Goal: Task Accomplishment & Management: Manage account settings

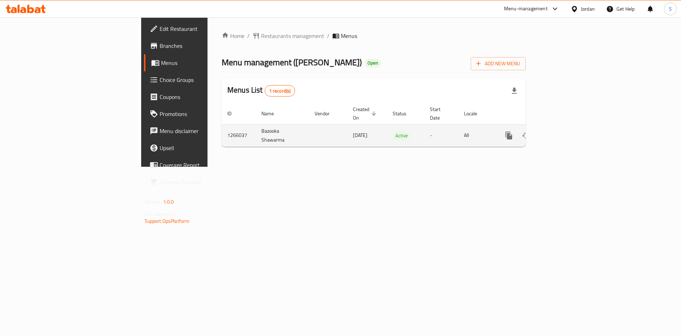
click at [574, 124] on td "enhanced table" at bounding box center [534, 135] width 79 height 22
click at [569, 127] on link "enhanced table" at bounding box center [560, 135] width 17 height 17
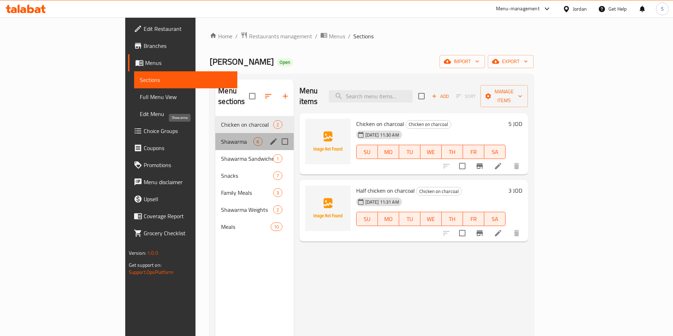
click at [221, 137] on span "Shawarma" at bounding box center [237, 141] width 32 height 9
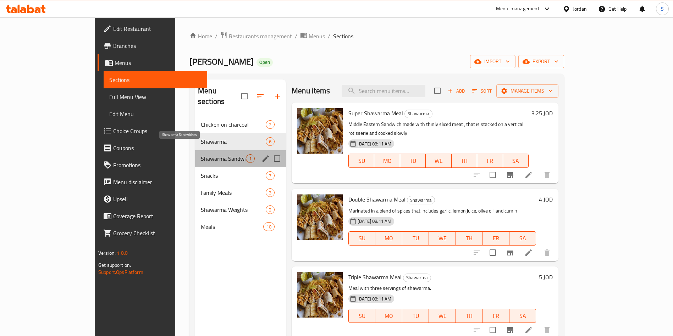
click at [201, 154] on span "Shawarma Sandwiches" at bounding box center [223, 158] width 45 height 9
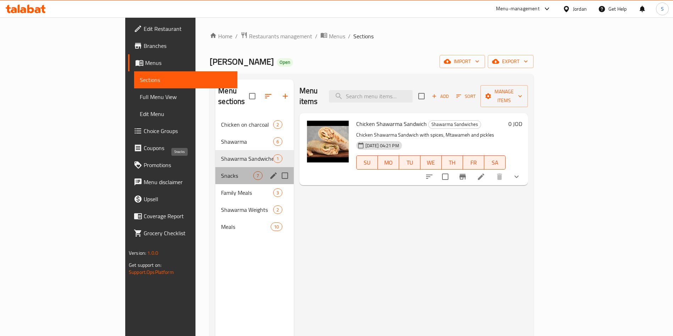
click at [221, 171] on span "Snacks" at bounding box center [237, 175] width 32 height 9
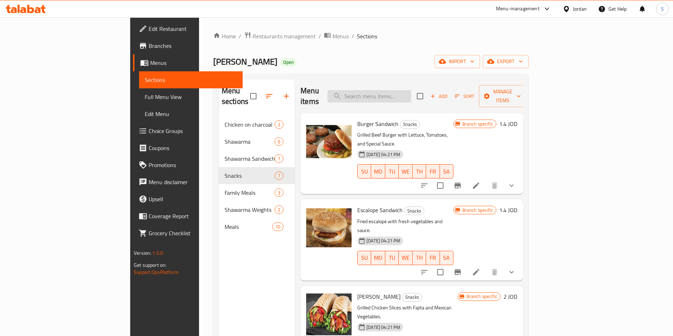
click at [395, 92] on input "search" at bounding box center [369, 96] width 84 height 12
paste input "وجبه ايطالي شاورما"
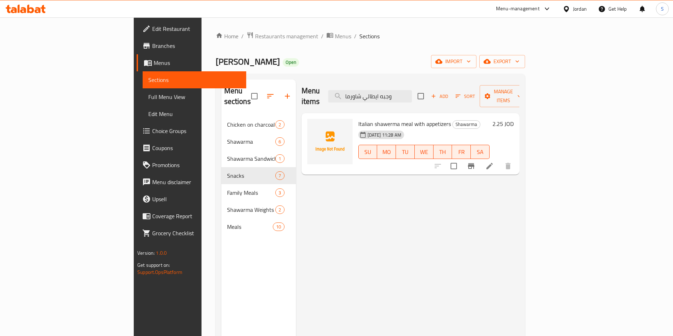
type input "وجبه ايطالي شاورما"
click at [493, 163] on icon at bounding box center [489, 166] width 6 height 6
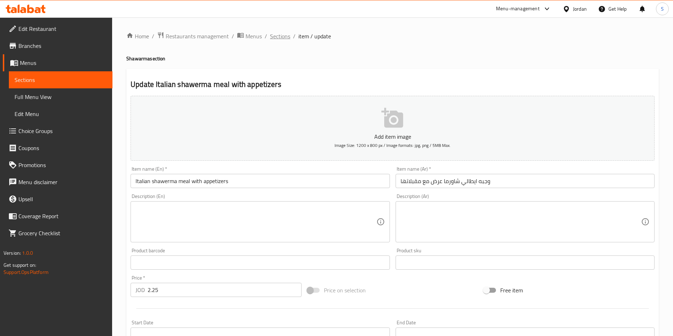
click at [273, 37] on span "Sections" at bounding box center [280, 36] width 20 height 9
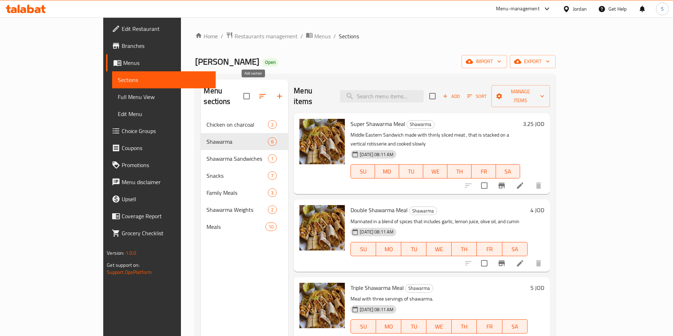
click at [271, 95] on button "button" at bounding box center [279, 96] width 17 height 17
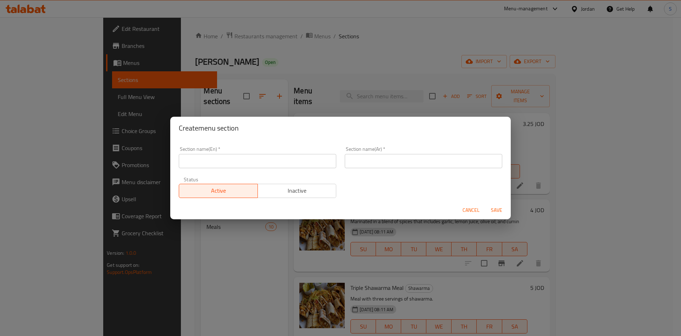
drag, startPoint x: 224, startPoint y: 186, endPoint x: 216, endPoint y: 149, distance: 38.0
click at [222, 186] on span "Active" at bounding box center [218, 191] width 73 height 10
click at [216, 149] on div "Section name(En)   * Section name(En) *" at bounding box center [258, 158] width 158 height 22
click at [216, 196] on button "Active" at bounding box center [218, 191] width 79 height 14
click at [226, 160] on input "text" at bounding box center [258, 161] width 158 height 14
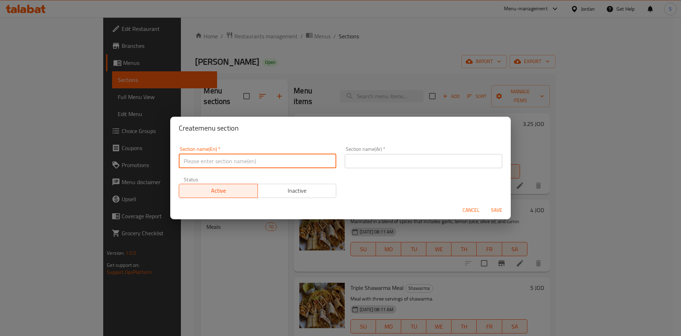
click at [274, 161] on input "text" at bounding box center [258, 161] width 158 height 14
type input "Talabat Offer"
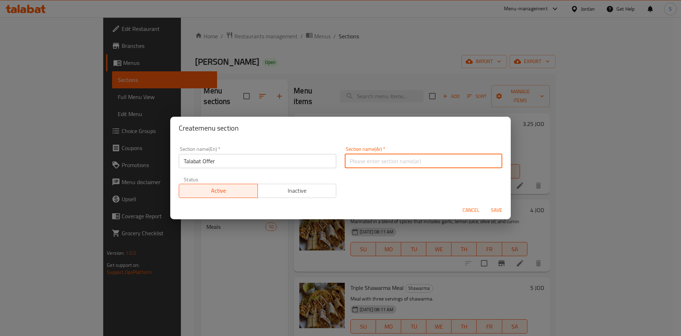
click at [368, 165] on input "text" at bounding box center [424, 161] width 158 height 14
type input "عرض طلبات"
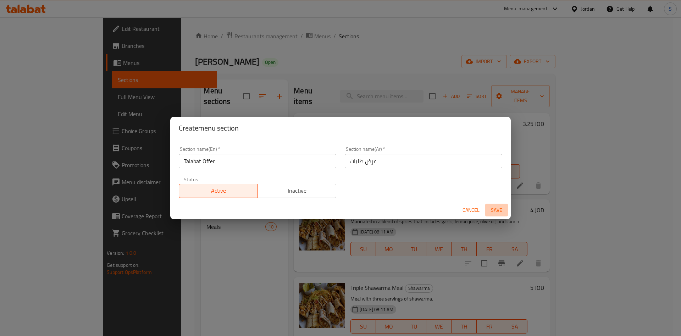
click at [495, 208] on span "Save" at bounding box center [496, 210] width 17 height 9
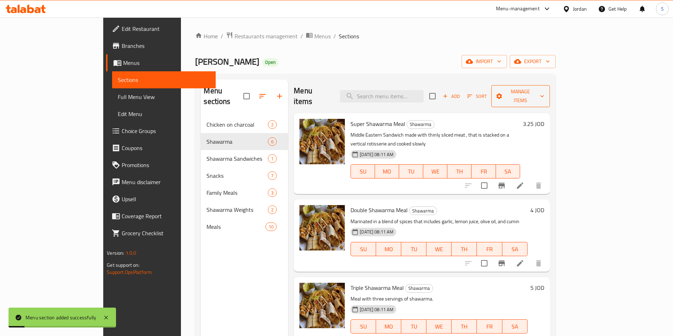
click at [544, 91] on span "Manage items" at bounding box center [520, 96] width 47 height 18
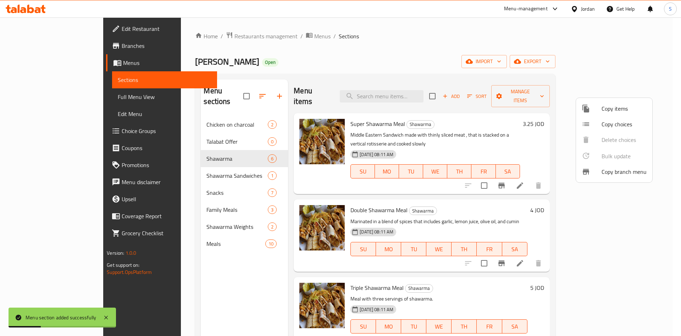
click at [610, 112] on span "Copy items" at bounding box center [624, 108] width 45 height 9
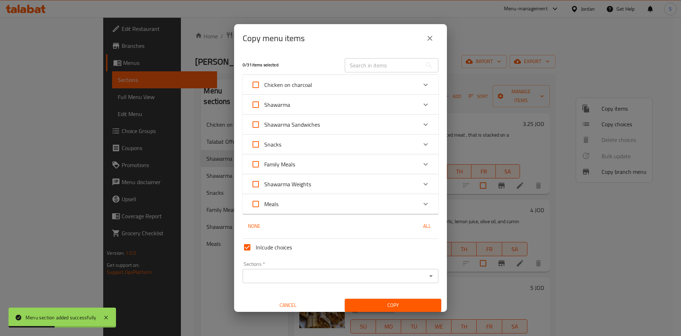
click at [307, 278] on input "Sections   *" at bounding box center [335, 276] width 180 height 10
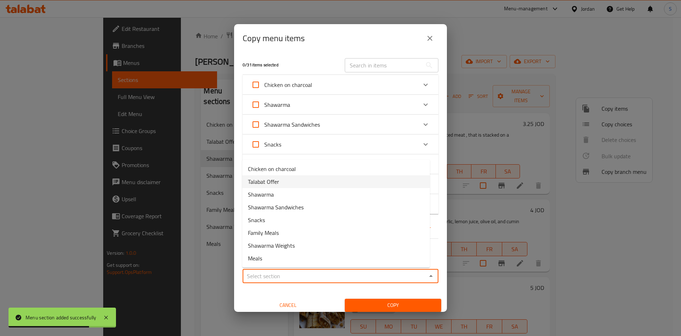
click at [260, 177] on span "Talabat Offer" at bounding box center [263, 181] width 31 height 9
type input "Talabat Offer"
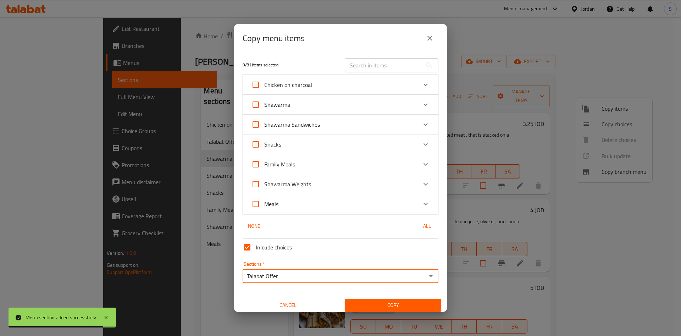
click at [368, 106] on div "Shawarma" at bounding box center [334, 104] width 166 height 17
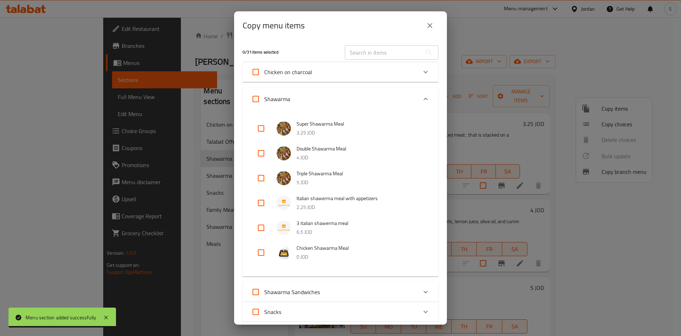
click at [385, 53] on input "text" at bounding box center [383, 52] width 77 height 14
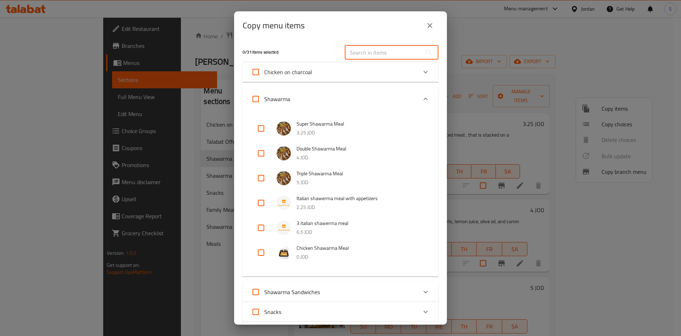
paste input "وجبه ايطالي شاورما"
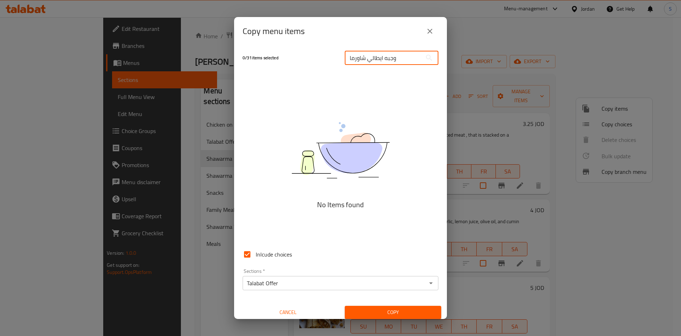
click at [403, 61] on input "وجبه ايطالي شاورما" at bounding box center [383, 58] width 77 height 14
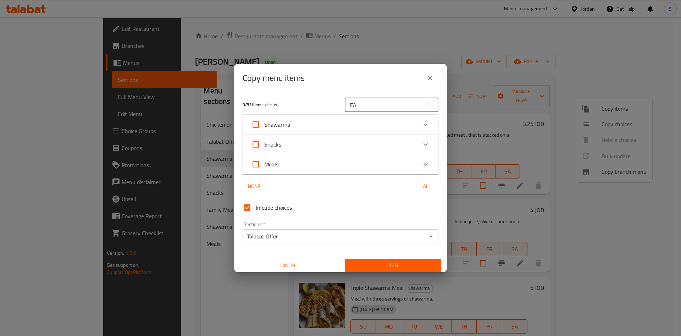
type input "iTA"
click at [370, 124] on div "Shawarma" at bounding box center [334, 124] width 166 height 17
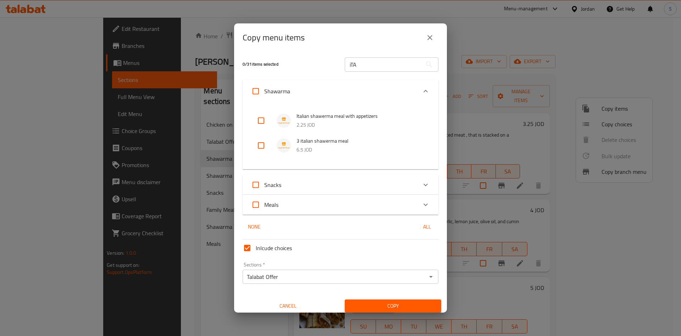
click at [263, 117] on input "checkbox" at bounding box center [261, 120] width 17 height 17
checkbox input "true"
drag, startPoint x: 375, startPoint y: 66, endPoint x: 338, endPoint y: 65, distance: 36.6
click at [341, 65] on div "iTA ​" at bounding box center [392, 64] width 102 height 23
type input "ITA"
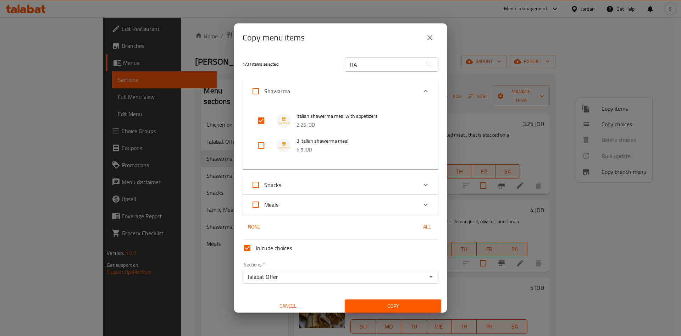
click at [285, 143] on img at bounding box center [284, 145] width 14 height 14
click at [259, 144] on input "checkbox" at bounding box center [261, 145] width 17 height 17
checkbox input "true"
drag, startPoint x: 367, startPoint y: 64, endPoint x: 280, endPoint y: 61, distance: 87.0
click at [280, 61] on div "2 / 31 items selected ITA ​" at bounding box center [340, 64] width 204 height 28
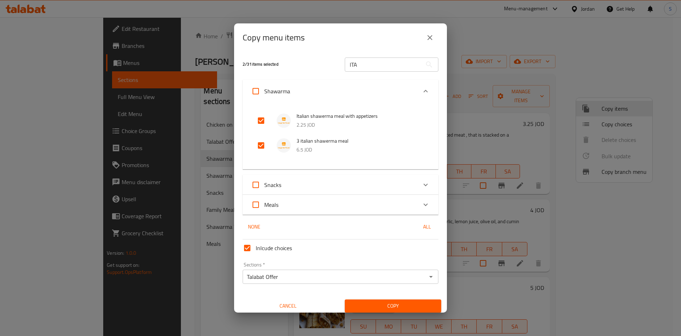
click at [381, 65] on input "ITA" at bounding box center [383, 64] width 77 height 14
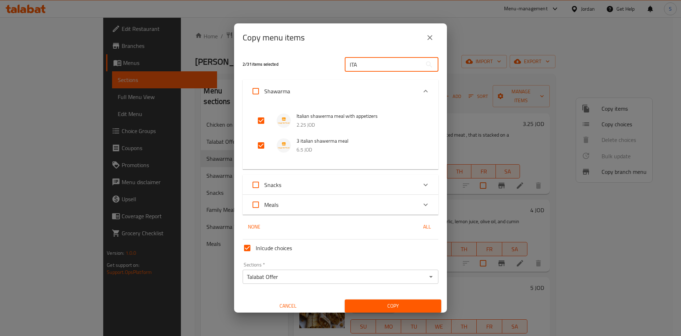
click at [381, 65] on input "ITA" at bounding box center [383, 64] width 77 height 14
click at [379, 65] on input "ITA" at bounding box center [383, 64] width 77 height 14
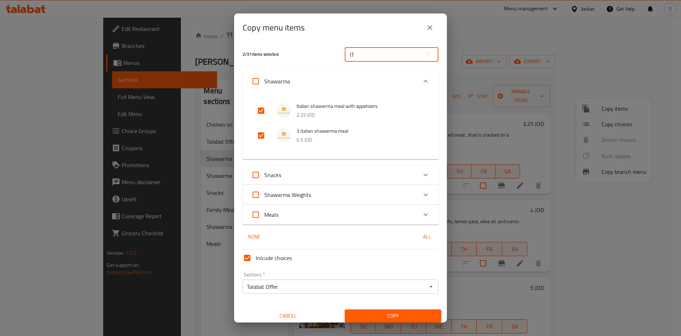
click at [374, 53] on input "IT" at bounding box center [383, 55] width 77 height 14
type input "I"
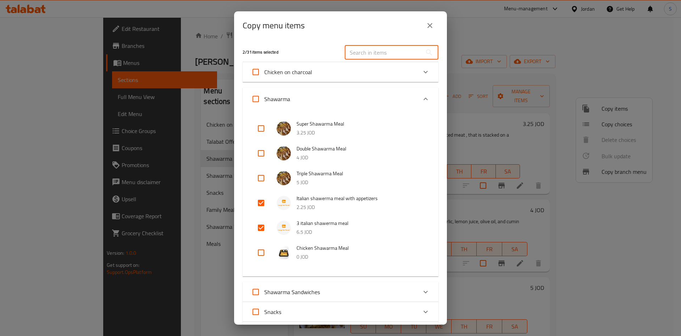
click at [374, 53] on input "text" at bounding box center [383, 52] width 77 height 14
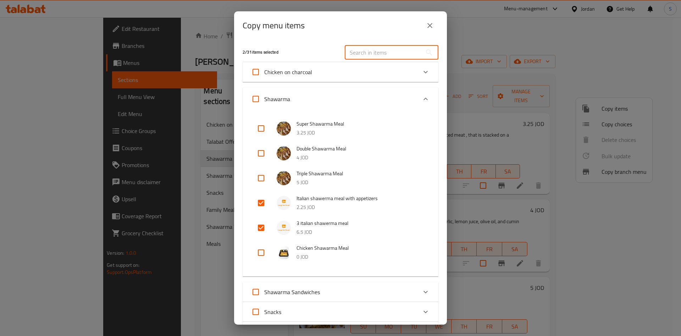
click at [371, 53] on input "text" at bounding box center [383, 52] width 77 height 14
click at [370, 52] on input "text" at bounding box center [383, 52] width 77 height 14
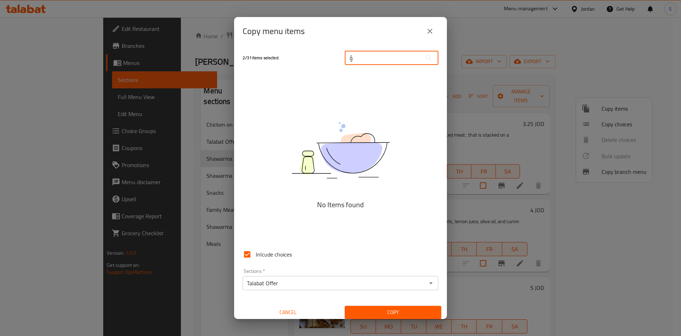
click at [370, 52] on input "ؤ" at bounding box center [383, 58] width 77 height 14
type input "ؤ"
click at [370, 52] on input "ؤ" at bounding box center [383, 58] width 77 height 14
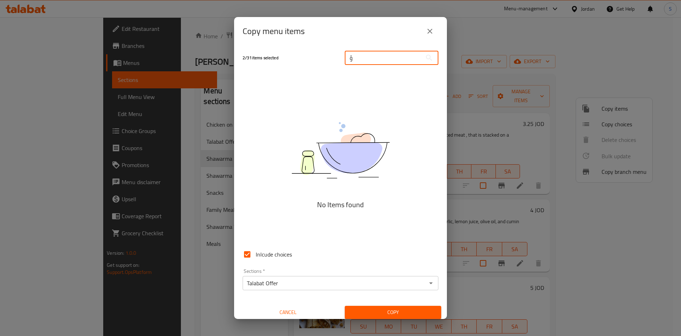
click at [370, 52] on input "ؤ" at bounding box center [383, 58] width 77 height 14
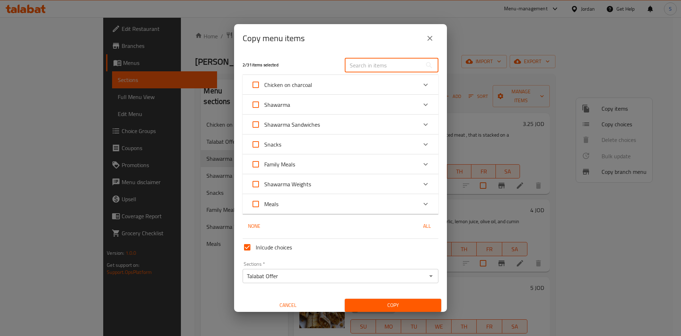
click at [369, 58] on input "text" at bounding box center [383, 65] width 77 height 14
click at [323, 75] on div "Chicken on charcoal" at bounding box center [341, 85] width 196 height 20
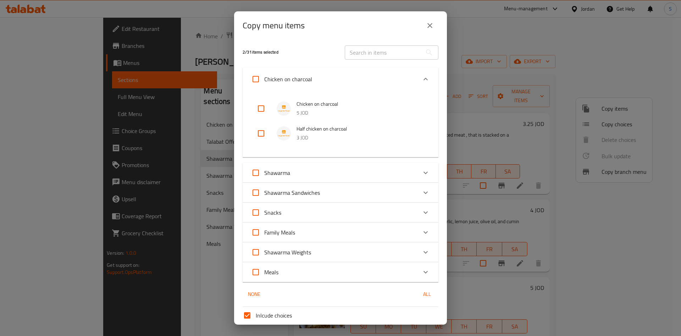
click at [258, 102] on input "checkbox" at bounding box center [261, 108] width 17 height 17
checkbox input "true"
click at [258, 126] on input "checkbox" at bounding box center [261, 133] width 17 height 17
checkbox input "true"
click at [347, 81] on div "Chicken on charcoal" at bounding box center [334, 79] width 166 height 17
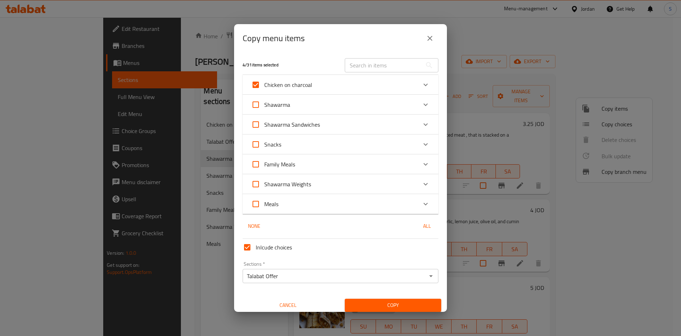
click at [347, 81] on div "Chicken on charcoal" at bounding box center [334, 84] width 166 height 17
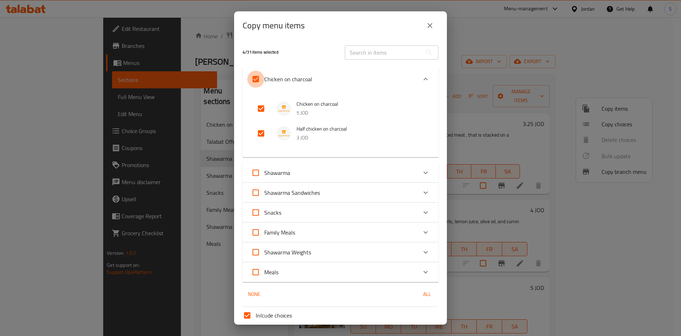
click at [255, 77] on input "Chicken on charcoal" at bounding box center [255, 79] width 17 height 17
checkbox input "false"
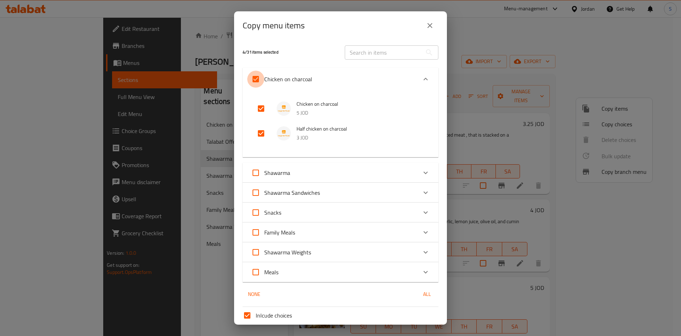
checkbox input "false"
click at [377, 48] on input "text" at bounding box center [383, 52] width 77 height 14
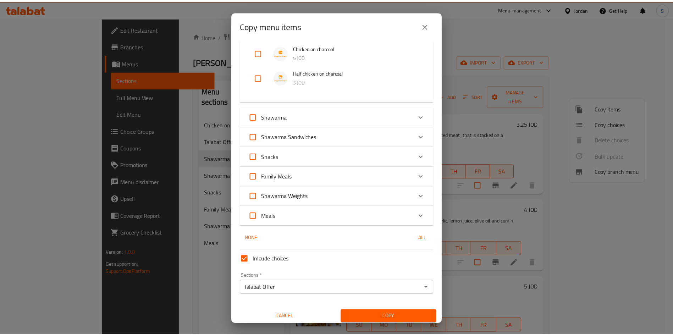
scroll to position [60, 0]
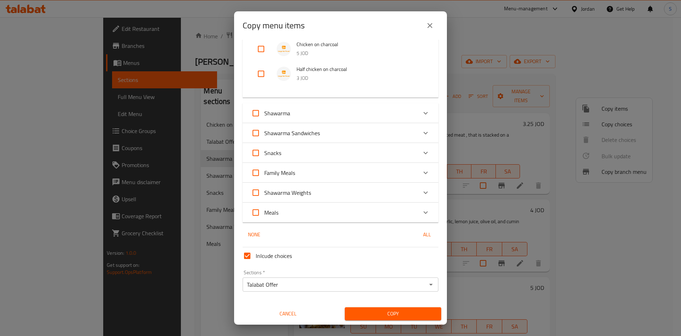
click at [304, 291] on div "Talabat Offer Sections *" at bounding box center [341, 284] width 196 height 14
click at [364, 310] on span "Copy" at bounding box center [392, 313] width 85 height 9
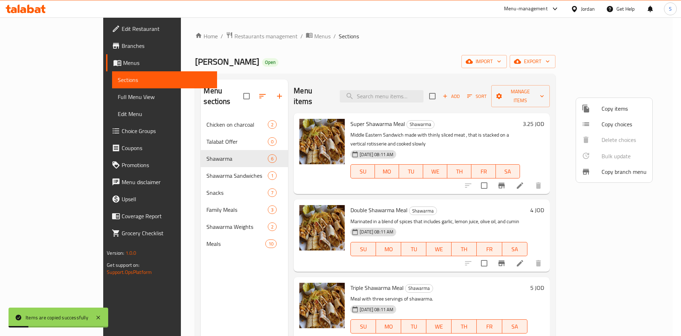
click at [192, 127] on div at bounding box center [340, 168] width 681 height 336
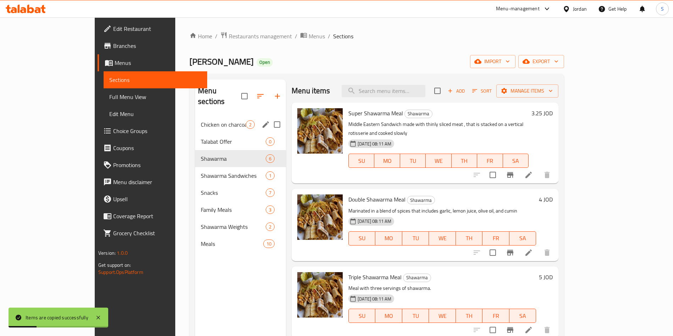
click at [201, 120] on span "Chicken on charcoal" at bounding box center [223, 124] width 45 height 9
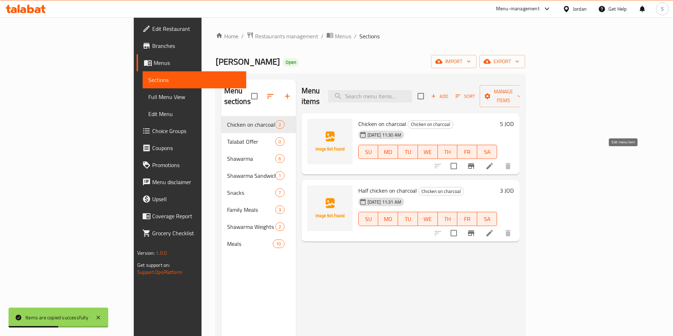
click at [494, 162] on icon at bounding box center [489, 166] width 9 height 9
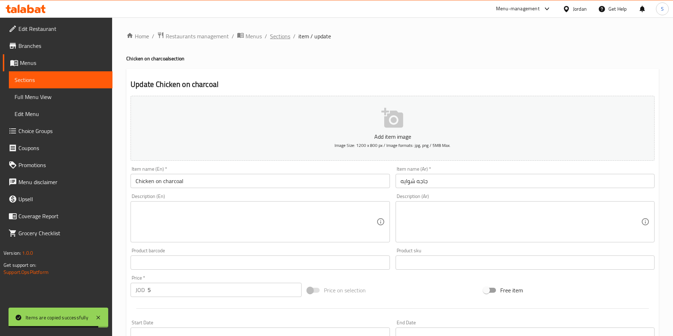
click at [274, 38] on span "Sections" at bounding box center [280, 36] width 20 height 9
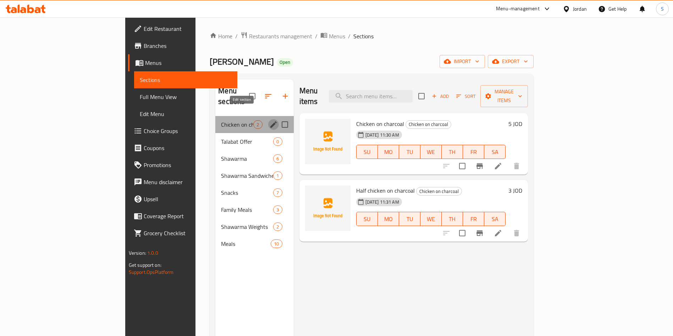
click at [270, 121] on icon "edit" at bounding box center [273, 124] width 6 height 6
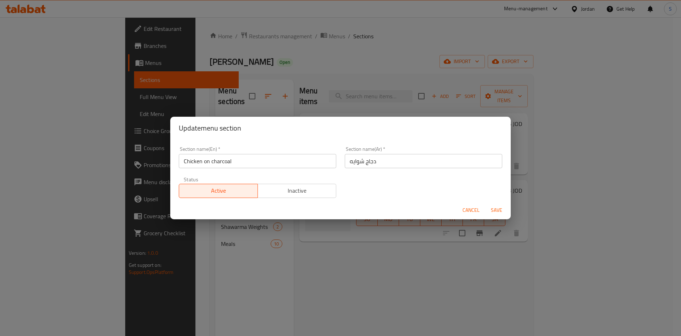
click at [304, 188] on span "Inactive" at bounding box center [297, 191] width 73 height 10
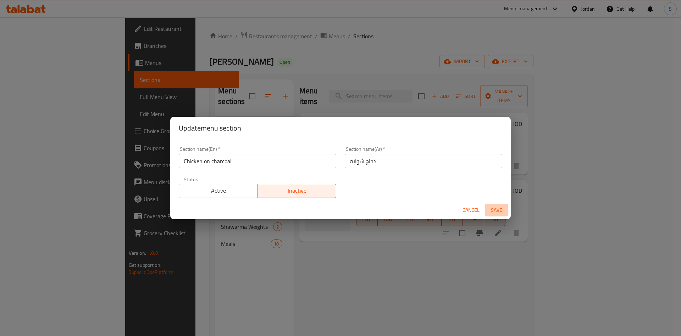
click at [502, 206] on span "Save" at bounding box center [496, 210] width 17 height 9
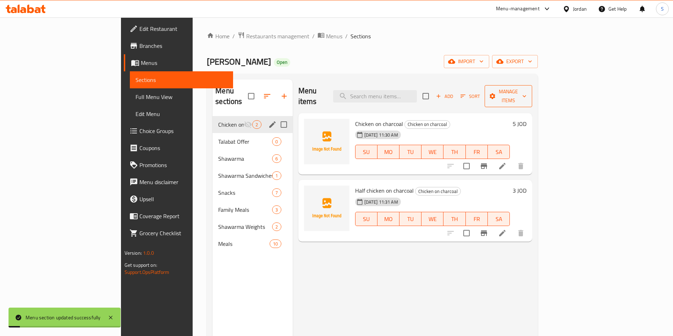
click at [526, 90] on span "Manage items" at bounding box center [508, 96] width 36 height 18
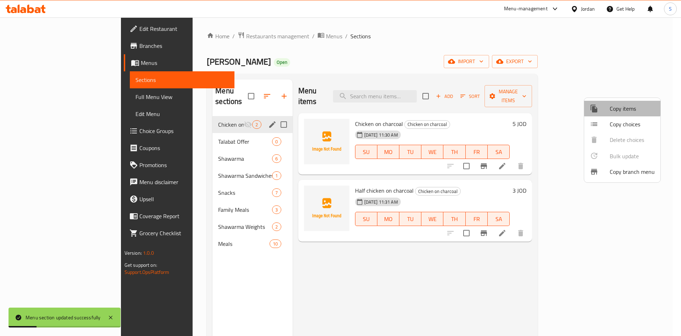
click at [612, 105] on span "Copy items" at bounding box center [632, 108] width 45 height 9
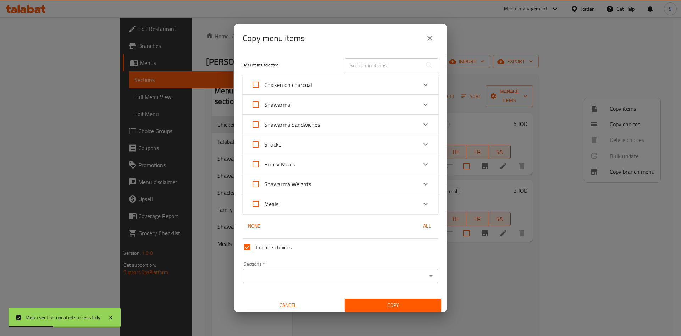
click at [258, 86] on input "Chicken on charcoal" at bounding box center [255, 84] width 17 height 17
checkbox input "true"
click at [288, 272] on input "Sections   *" at bounding box center [335, 276] width 180 height 10
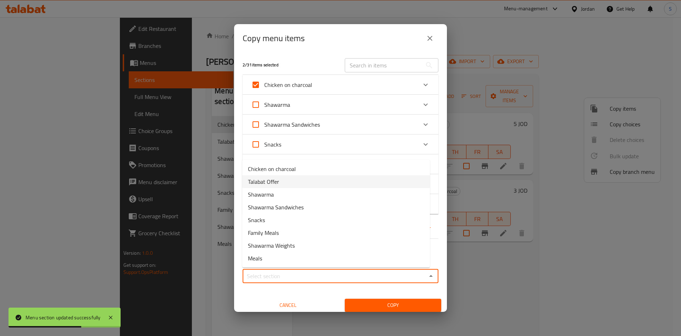
click at [270, 183] on span "Talabat Offer" at bounding box center [263, 181] width 31 height 9
type input "Talabat Offer"
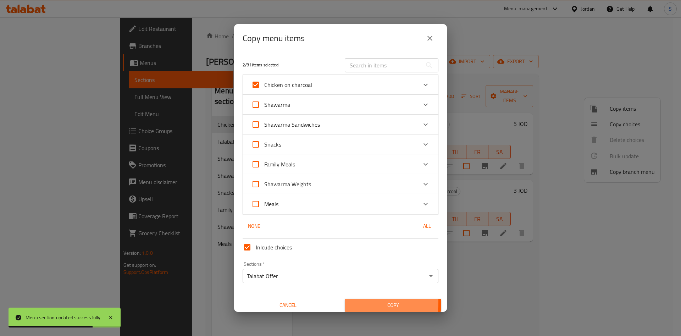
click at [358, 302] on span "Copy" at bounding box center [392, 305] width 85 height 9
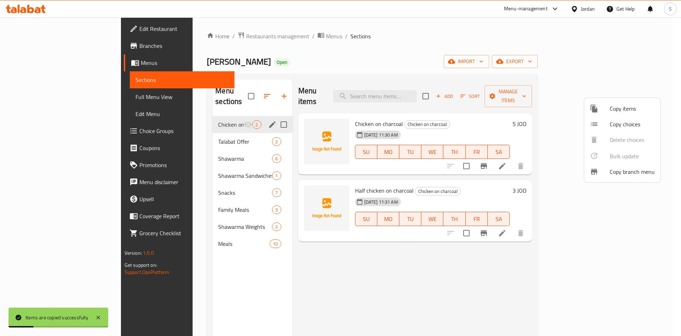
click at [183, 130] on div at bounding box center [340, 168] width 681 height 336
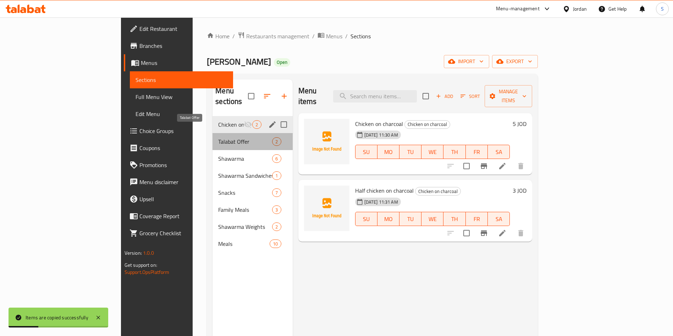
click at [218, 137] on span "Talabat Offer" at bounding box center [245, 141] width 54 height 9
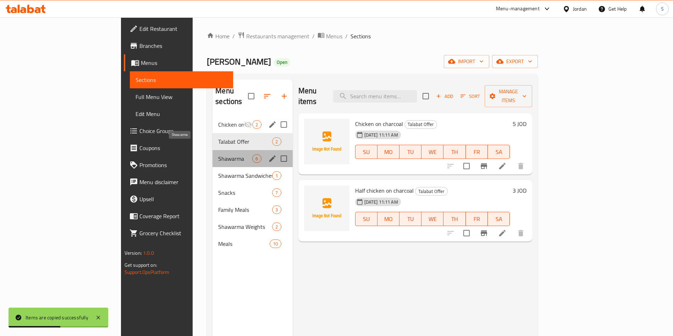
click at [218, 154] on span "Shawarma" at bounding box center [235, 158] width 34 height 9
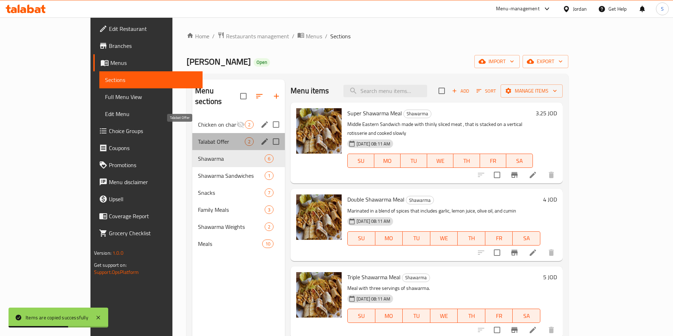
click at [198, 137] on span "Talabat Offer" at bounding box center [221, 141] width 47 height 9
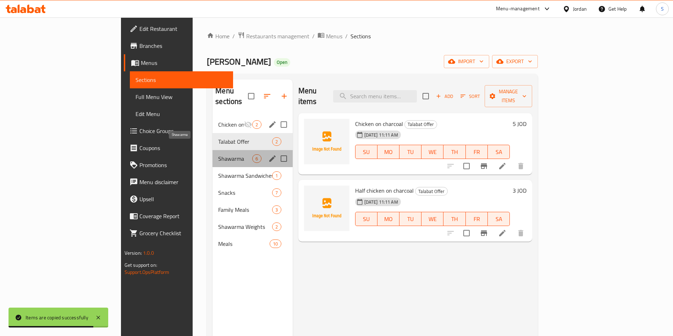
click at [218, 154] on span "Shawarma" at bounding box center [235, 158] width 34 height 9
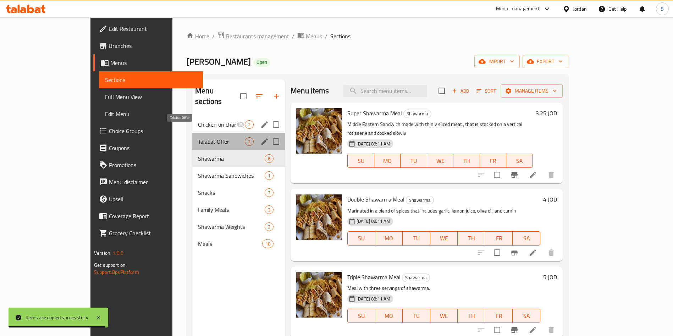
click at [198, 137] on span "Talabat Offer" at bounding box center [221, 141] width 47 height 9
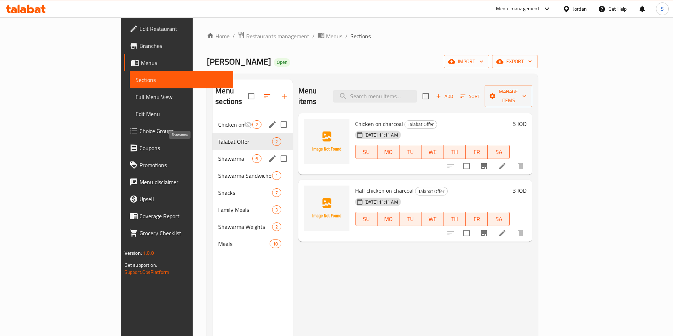
click at [218, 154] on span "Shawarma" at bounding box center [235, 158] width 34 height 9
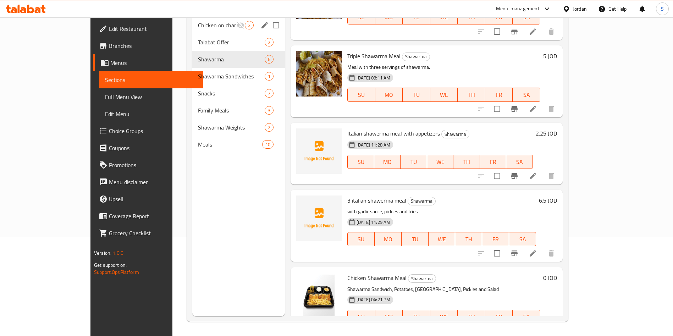
scroll to position [136, 0]
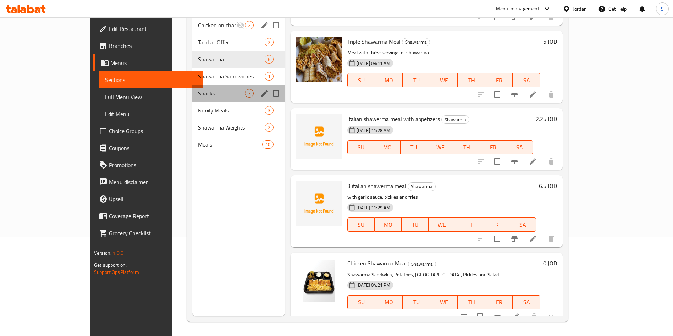
click at [192, 88] on div "Snacks 7" at bounding box center [238, 93] width 93 height 17
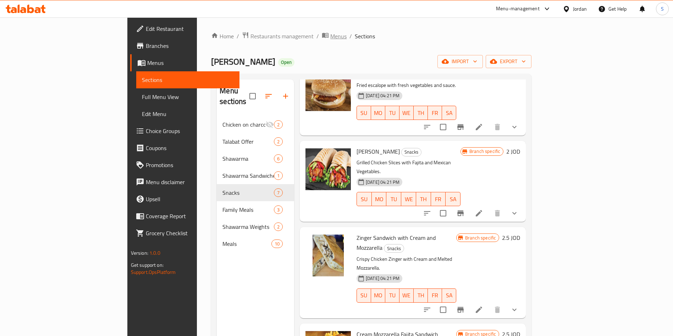
click at [330, 35] on span "Menus" at bounding box center [338, 36] width 16 height 9
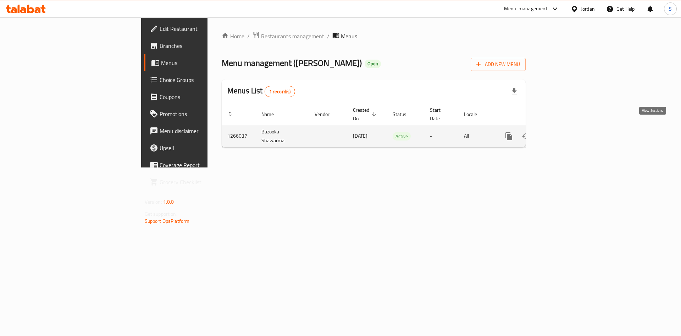
click at [564, 132] on icon "enhanced table" at bounding box center [560, 136] width 9 height 9
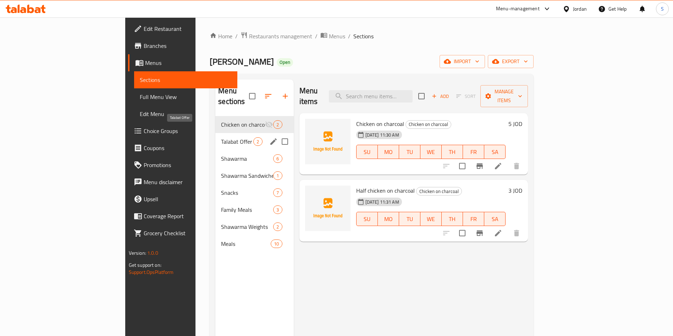
click at [221, 137] on span "Talabat Offer" at bounding box center [237, 141] width 32 height 9
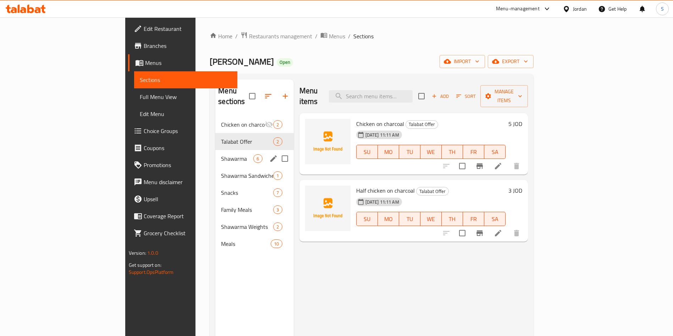
click at [215, 154] on div "Shawarma 6" at bounding box center [254, 158] width 78 height 17
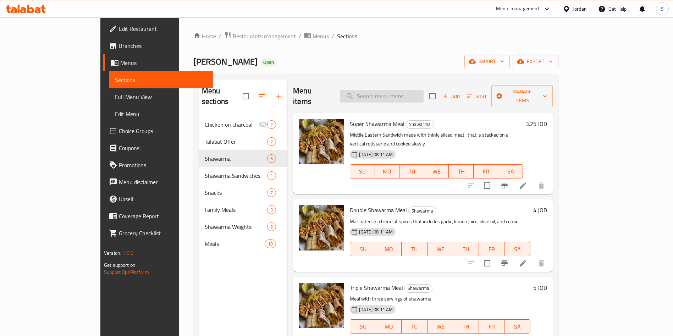
click at [406, 95] on input "search" at bounding box center [382, 96] width 84 height 12
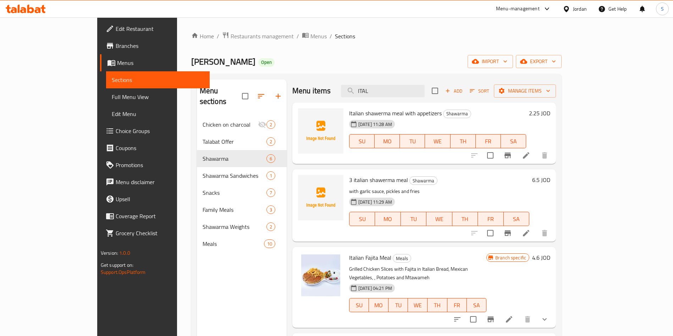
type input "ITAL"
click at [382, 112] on span "Italian shawerma meal with appetizers" at bounding box center [395, 113] width 93 height 11
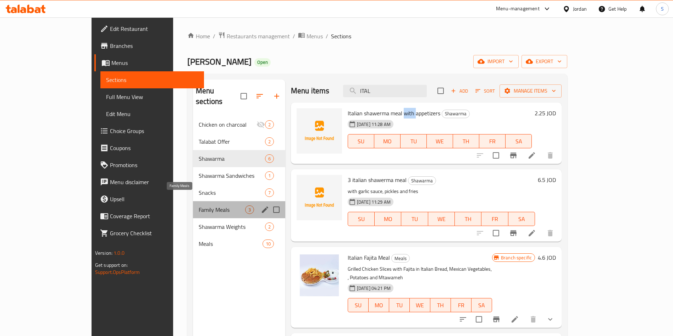
click at [199, 205] on span "Family Meals" at bounding box center [222, 209] width 46 height 9
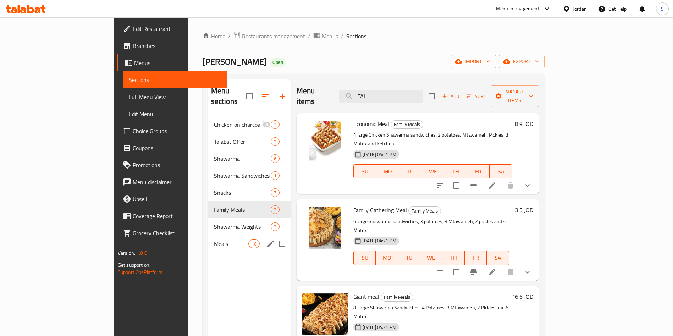
click at [208, 235] on div "Meals 10" at bounding box center [249, 243] width 83 height 17
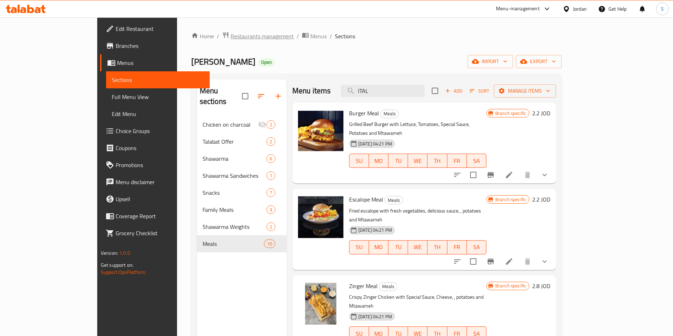
click at [231, 36] on span "Restaurants management" at bounding box center [262, 36] width 63 height 9
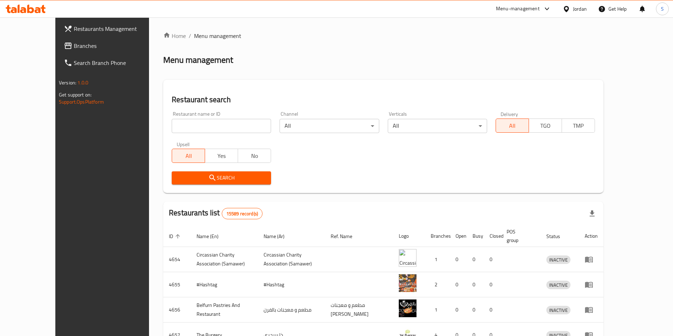
click at [74, 49] on span "Branches" at bounding box center [118, 46] width 88 height 9
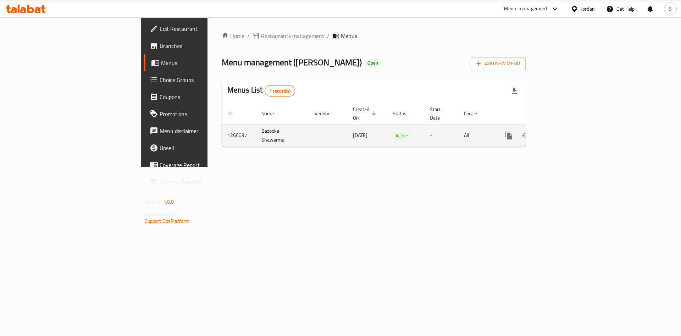
click at [569, 127] on link "enhanced table" at bounding box center [560, 135] width 17 height 17
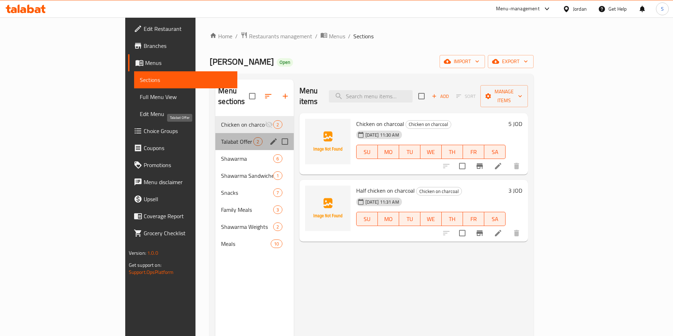
click at [221, 137] on span "Talabat Offer" at bounding box center [237, 141] width 32 height 9
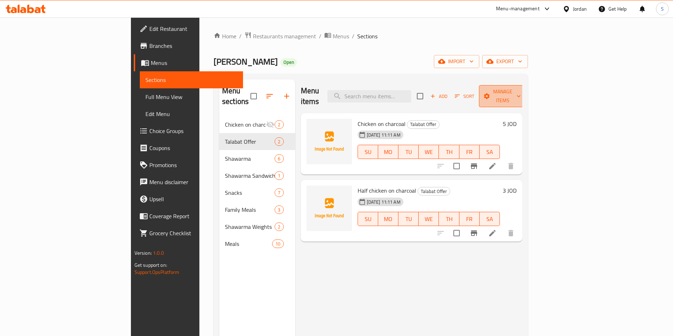
click at [521, 92] on span "Manage items" at bounding box center [503, 96] width 36 height 18
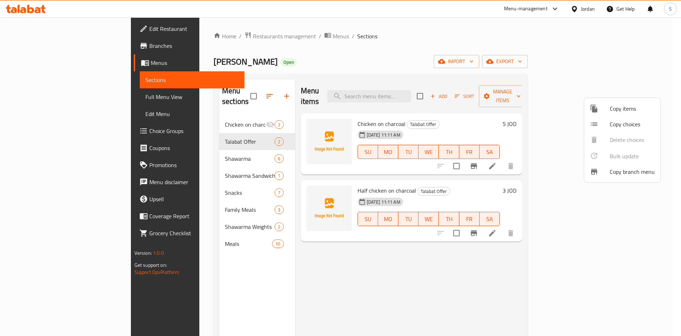
click at [603, 106] on div at bounding box center [600, 108] width 20 height 9
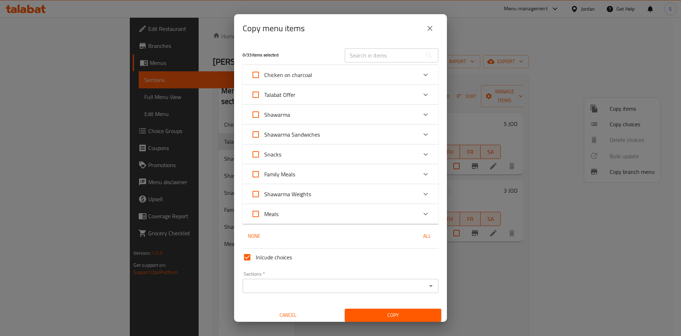
click at [372, 61] on input "text" at bounding box center [383, 55] width 77 height 14
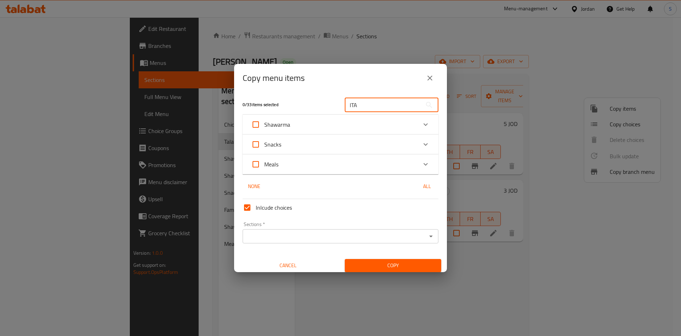
type input "ITA"
click at [339, 125] on div "Shawarma" at bounding box center [334, 124] width 166 height 17
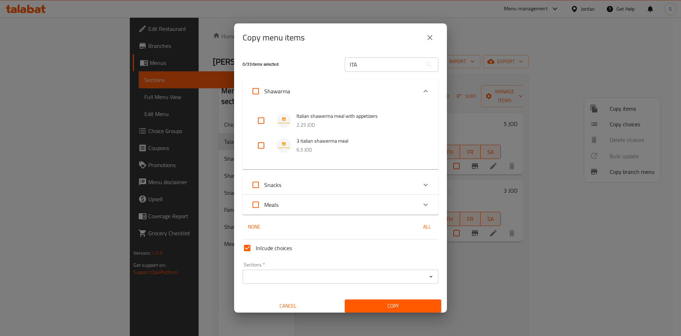
click at [258, 126] on input "checkbox" at bounding box center [261, 120] width 17 height 17
checkbox input "true"
click at [257, 144] on input "checkbox" at bounding box center [261, 145] width 17 height 17
checkbox input "true"
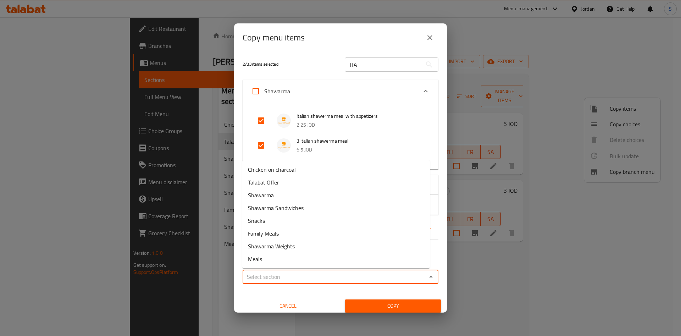
click at [303, 277] on input "Sections   *" at bounding box center [335, 277] width 180 height 10
click at [282, 186] on li "Talabat Offer" at bounding box center [336, 182] width 188 height 13
type input "Talabat Offer"
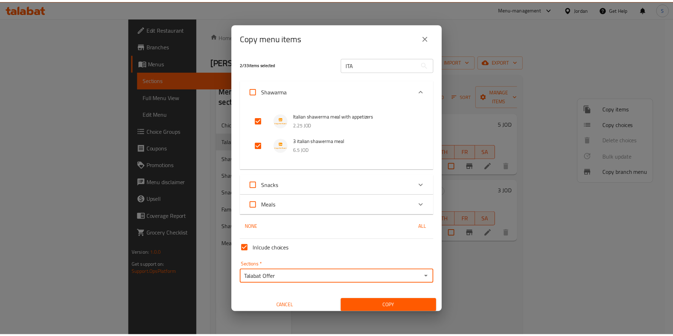
scroll to position [4, 0]
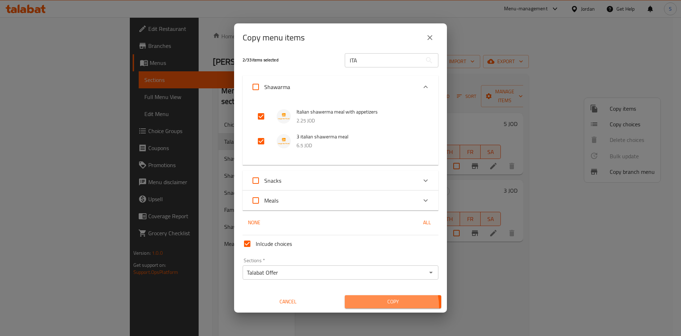
click at [379, 307] on button "Copy" at bounding box center [393, 301] width 96 height 13
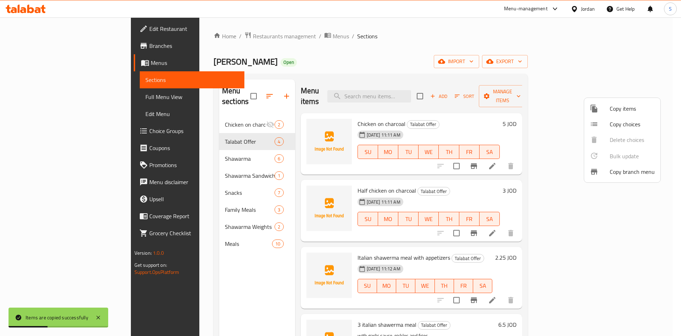
click at [681, 215] on div at bounding box center [340, 168] width 681 height 336
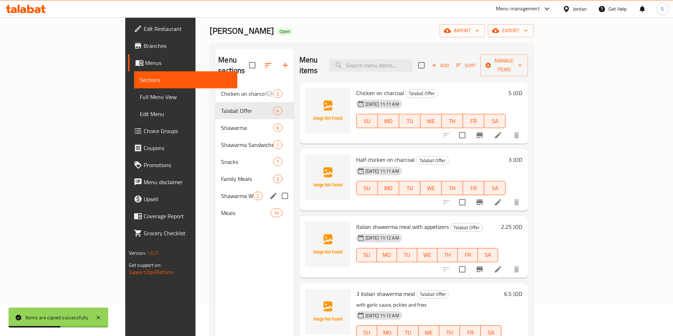
scroll to position [0, 0]
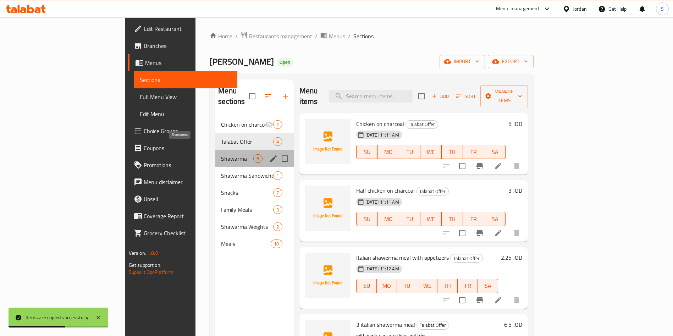
click at [221, 154] on span "Shawarma" at bounding box center [237, 158] width 32 height 9
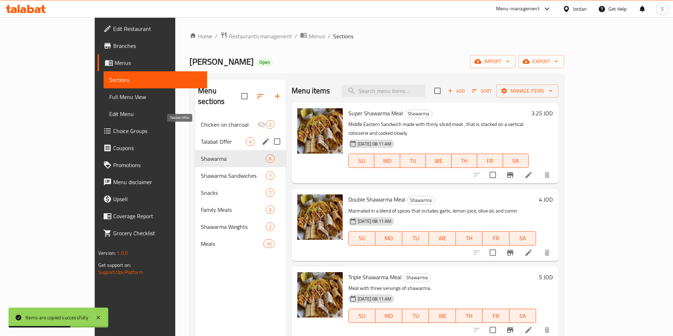
click at [201, 137] on span "Talabat Offer" at bounding box center [223, 141] width 45 height 9
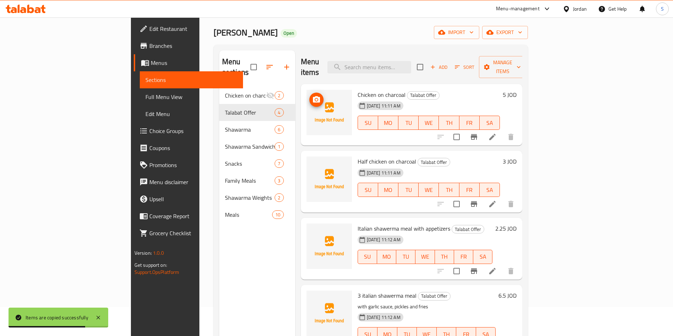
scroll to position [53, 0]
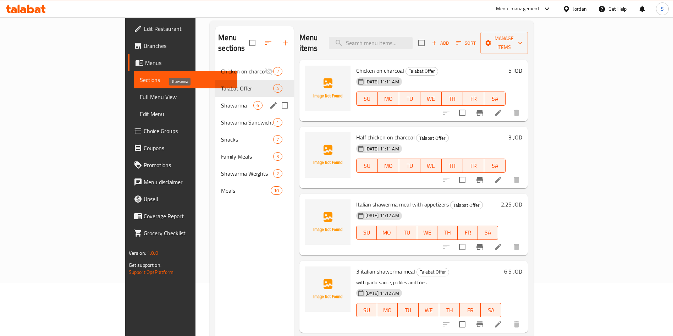
click at [221, 101] on span "Shawarma" at bounding box center [237, 105] width 32 height 9
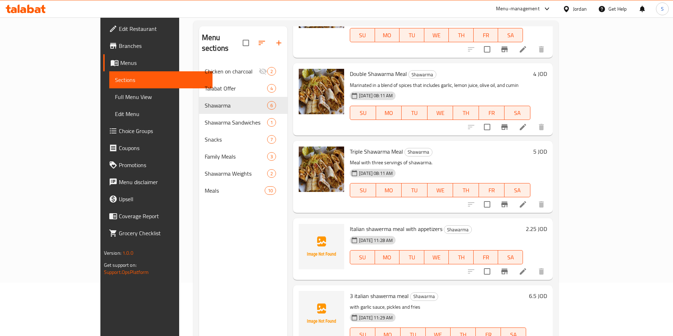
scroll to position [136, 0]
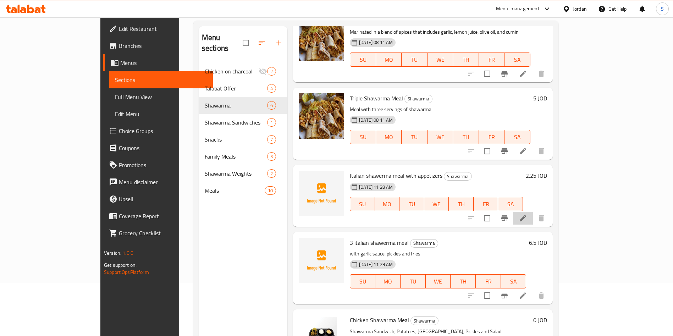
click at [533, 212] on li at bounding box center [523, 218] width 20 height 13
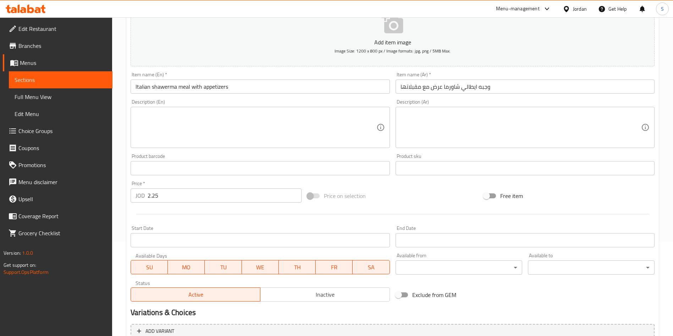
scroll to position [160, 0]
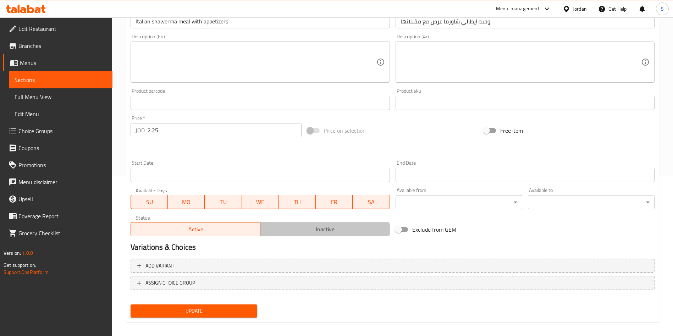
click at [316, 233] on span "Inactive" at bounding box center [325, 229] width 124 height 10
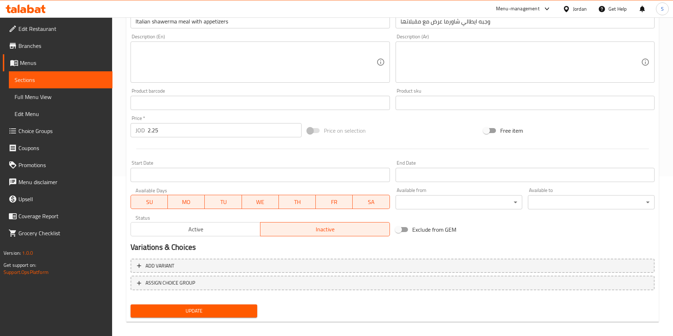
click at [238, 303] on div "Update" at bounding box center [194, 311] width 132 height 19
click at [237, 307] on span "Update" at bounding box center [193, 311] width 115 height 9
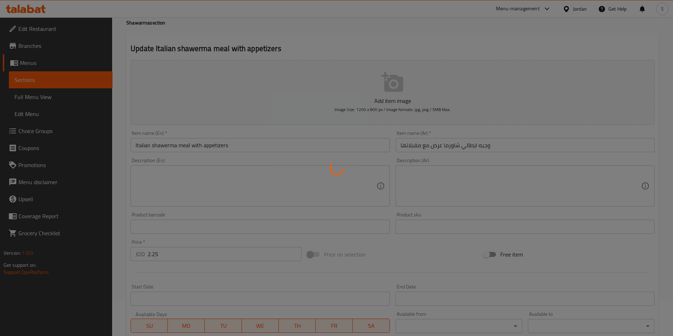
scroll to position [0, 0]
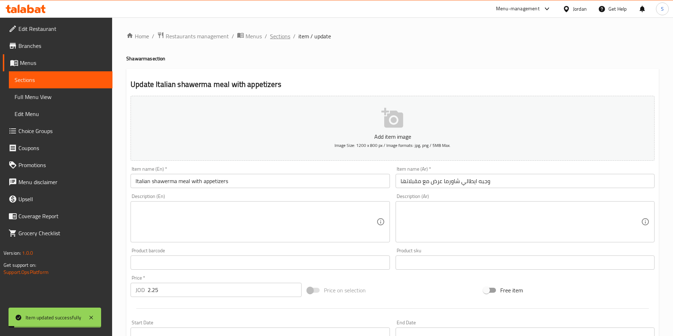
click at [282, 35] on span "Sections" at bounding box center [280, 36] width 20 height 9
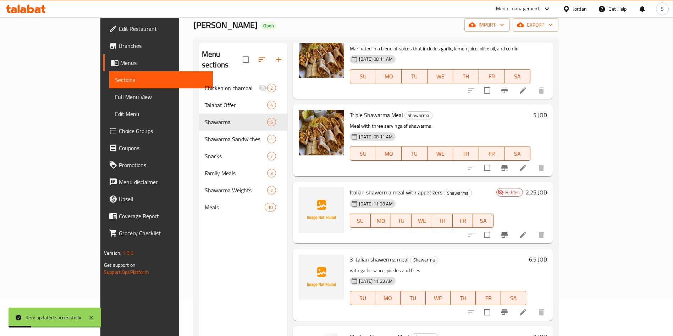
scroll to position [53, 0]
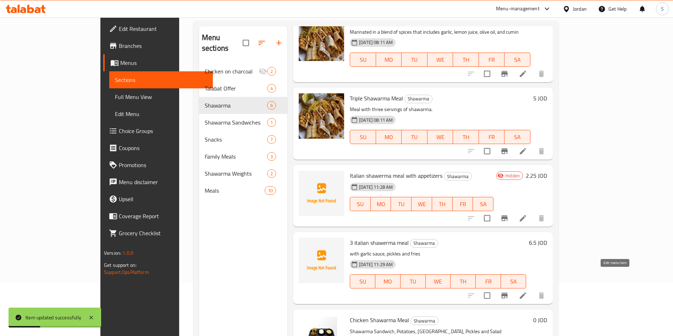
click at [527, 291] on icon at bounding box center [523, 295] width 9 height 9
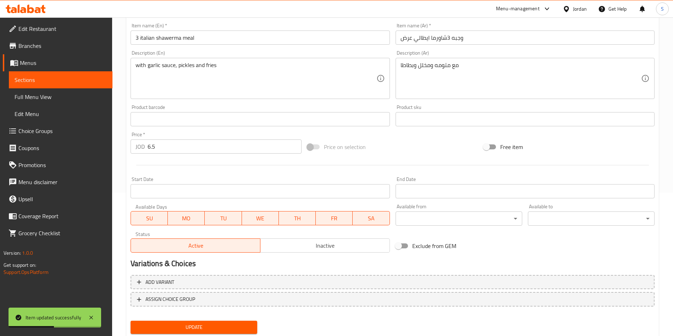
scroll to position [160, 0]
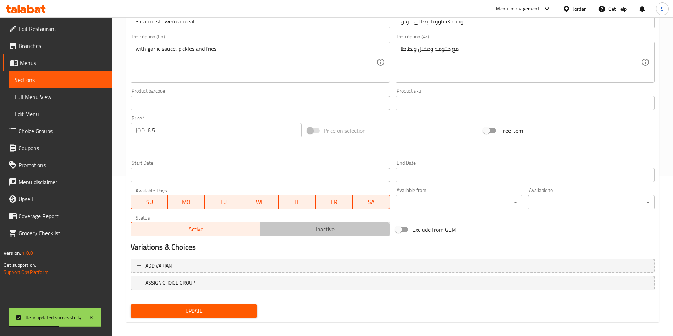
click at [310, 227] on span "Inactive" at bounding box center [325, 229] width 124 height 10
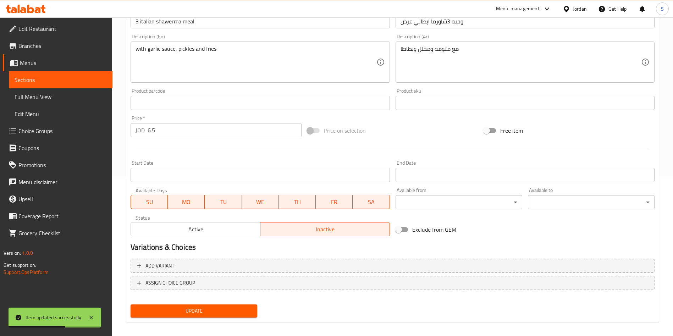
click at [239, 299] on div "Add variant ASSIGN CHOICE GROUP" at bounding box center [393, 279] width 530 height 46
click at [238, 302] on div "Update" at bounding box center [194, 311] width 132 height 19
click at [237, 308] on span "Update" at bounding box center [193, 311] width 115 height 9
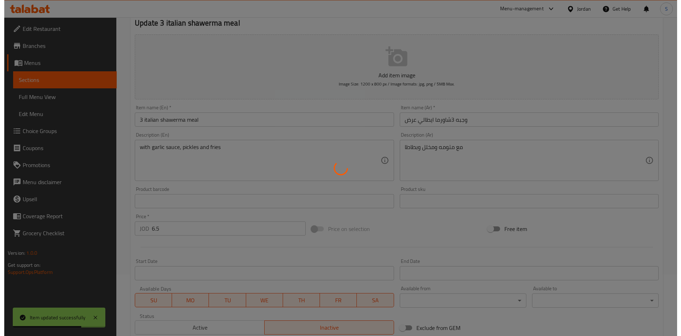
scroll to position [0, 0]
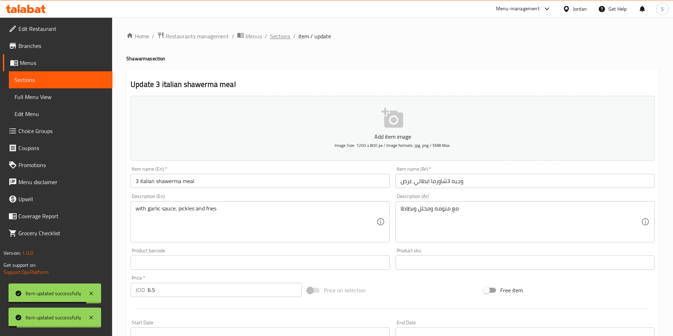
click at [286, 36] on span "Sections" at bounding box center [280, 36] width 20 height 9
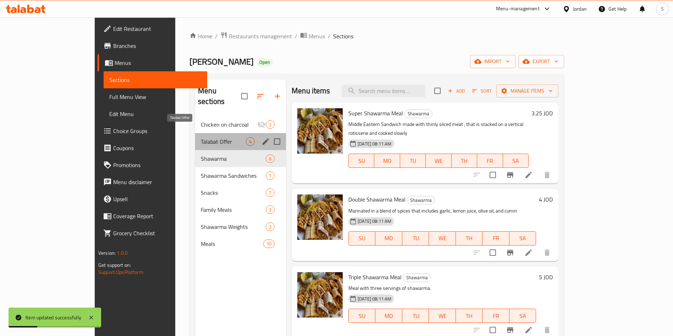
click at [201, 137] on span "Talabat Offer" at bounding box center [223, 141] width 45 height 9
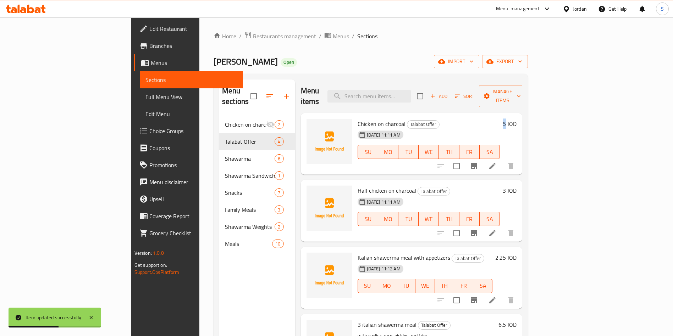
drag, startPoint x: 638, startPoint y: 109, endPoint x: 634, endPoint y: 109, distance: 3.9
click at [517, 119] on h6 "5 JOD" at bounding box center [510, 124] width 14 height 10
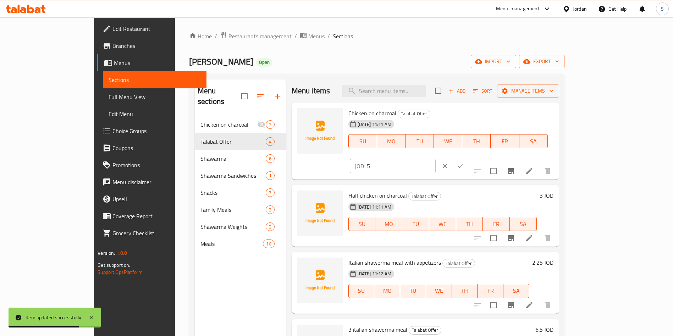
click at [479, 158] on div "JOD 5 ​" at bounding box center [413, 166] width 130 height 16
click at [447, 164] on icon "clear" at bounding box center [445, 166] width 4 height 4
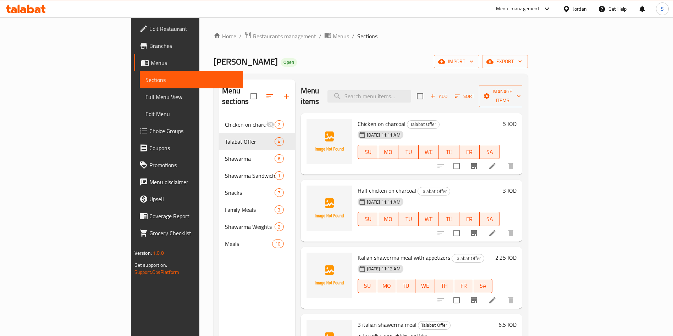
click at [214, 29] on div "Home / Restaurants management / Menus / Sections Bzooka Shawarma Open import ex…" at bounding box center [370, 226] width 343 height 418
click at [253, 34] on span "Restaurants management" at bounding box center [284, 36] width 63 height 9
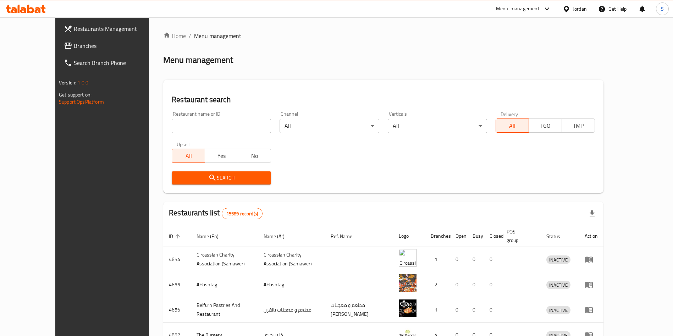
click at [210, 127] on input "search" at bounding box center [221, 126] width 99 height 14
click at [189, 189] on div "Restaurant search Restaurant name or ID Mama Ayesha's Restaurant Restaurant nam…" at bounding box center [383, 136] width 440 height 113
click at [193, 172] on button "Search" at bounding box center [221, 177] width 99 height 13
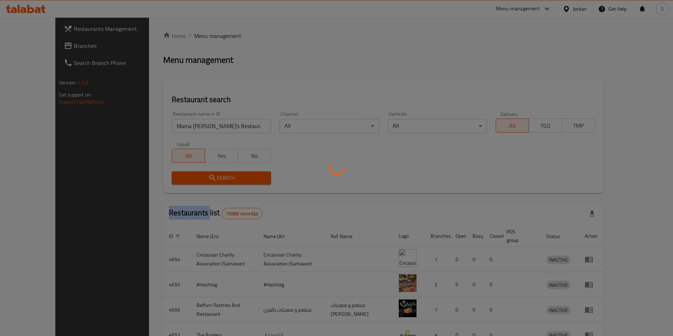
click at [193, 172] on div at bounding box center [336, 168] width 673 height 336
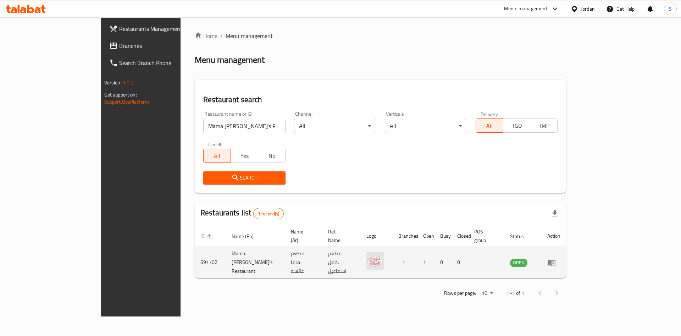
click at [195, 253] on td "691702" at bounding box center [210, 262] width 31 height 31
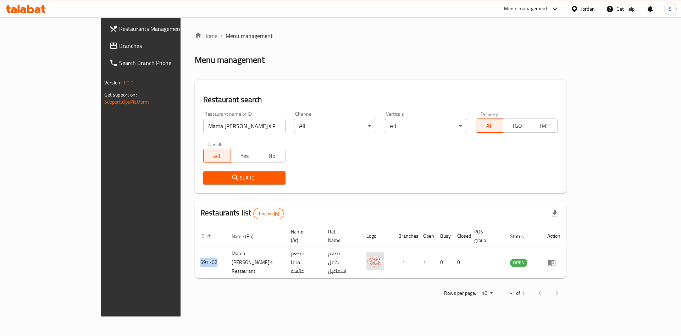
copy td "691702"
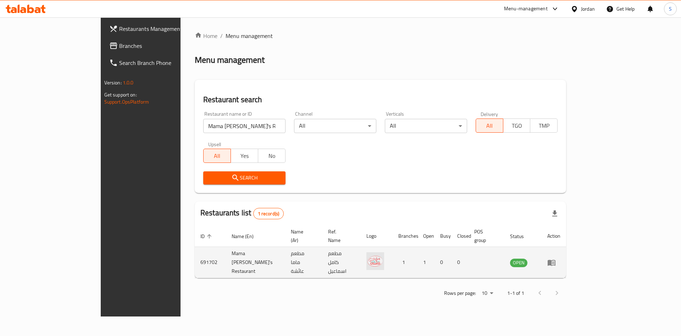
click at [226, 247] on td "Mama Ayesha's Restaurant" at bounding box center [255, 262] width 59 height 31
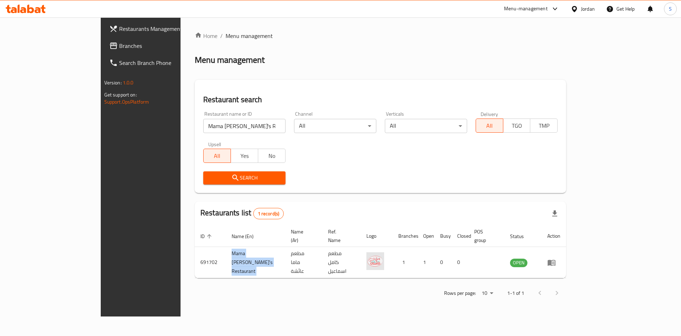
copy td "Mama Ayesha's Restaurant"
click at [206, 116] on div "Restaurant name or ID Mama Ayesha's Restaurant Restaurant name or ID" at bounding box center [244, 122] width 82 height 22
click at [206, 125] on input "Mama Ayesha's Restaurant" at bounding box center [244, 126] width 82 height 14
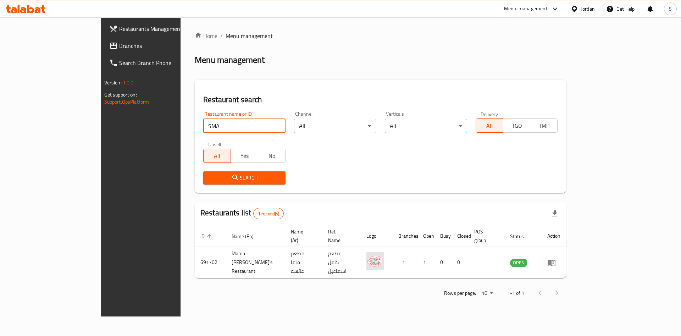
type input "smasher"
drag, startPoint x: 206, startPoint y: 184, endPoint x: 205, endPoint y: 174, distance: 10.4
click at [206, 184] on button "Search" at bounding box center [244, 177] width 82 height 13
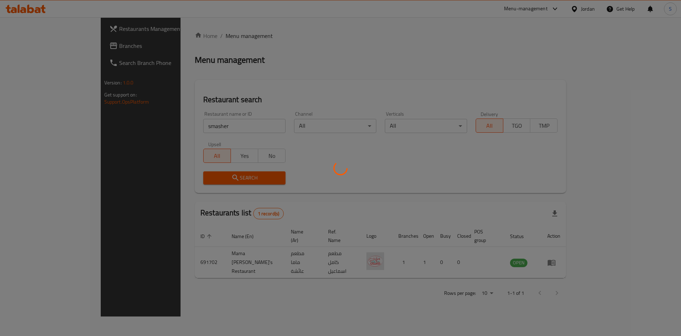
click at [205, 170] on div at bounding box center [340, 168] width 681 height 336
click at [205, 174] on div at bounding box center [340, 168] width 681 height 336
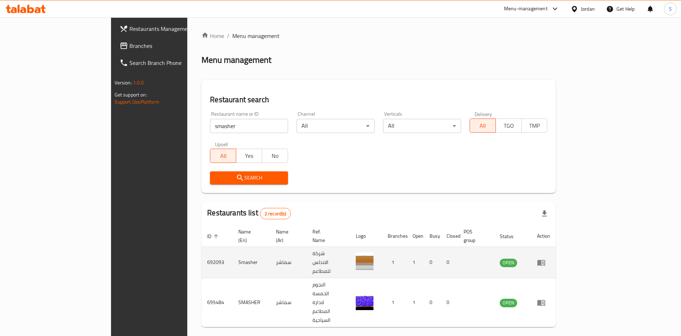
click at [202, 248] on td "692093" at bounding box center [217, 262] width 31 height 31
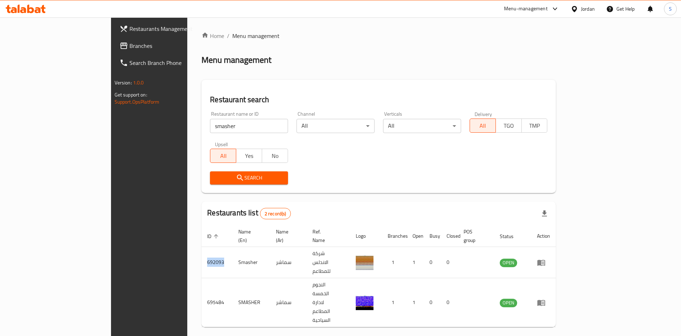
copy td "692093"
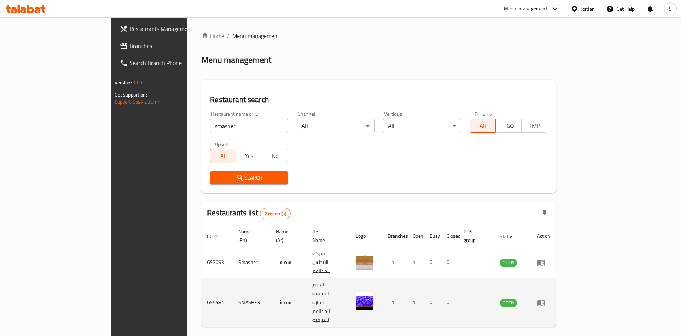
click at [202, 278] on td "695484" at bounding box center [217, 302] width 31 height 49
copy td "695484"
click at [545, 300] on icon "enhanced table" at bounding box center [541, 303] width 8 height 6
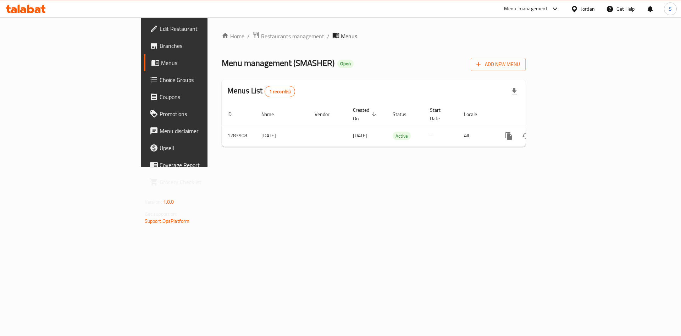
click at [160, 48] on span "Branches" at bounding box center [205, 46] width 90 height 9
